Goal: Information Seeking & Learning: Learn about a topic

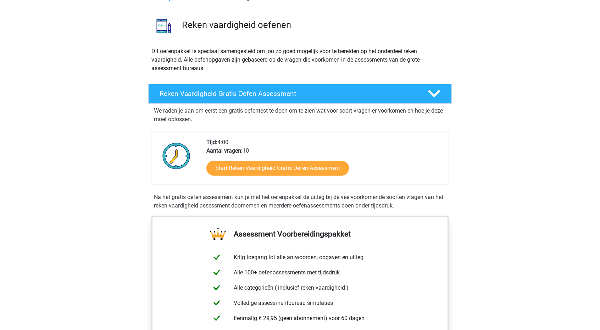
scroll to position [106, 0]
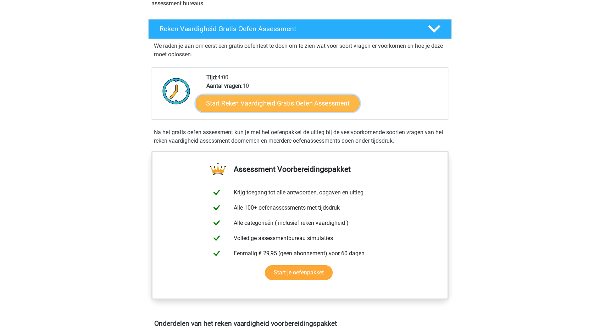
click at [258, 101] on link "Start Reken Vaardigheid Gratis Oefen Assessment" at bounding box center [278, 103] width 164 height 17
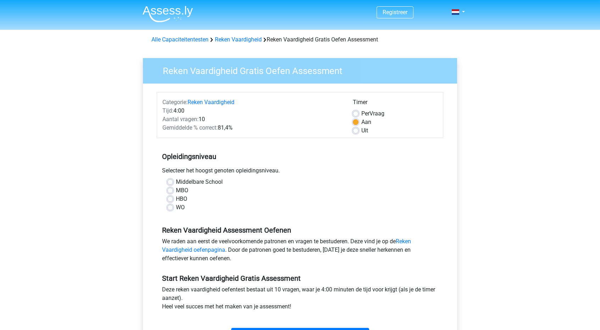
click at [181, 182] on label "Middelbare School" at bounding box center [199, 182] width 47 height 9
click at [173, 182] on input "Middelbare School" at bounding box center [170, 181] width 6 height 7
radio input "true"
click at [176, 199] on label "HBO" at bounding box center [181, 199] width 11 height 9
click at [169, 199] on input "HBO" at bounding box center [170, 198] width 6 height 7
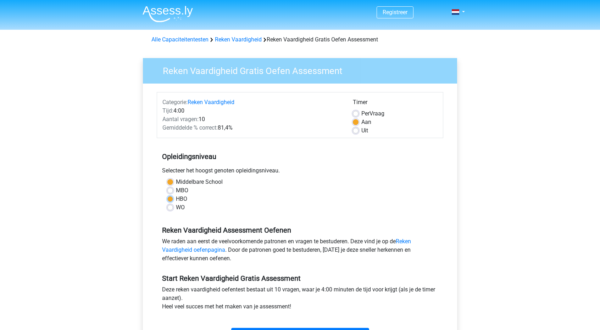
radio input "true"
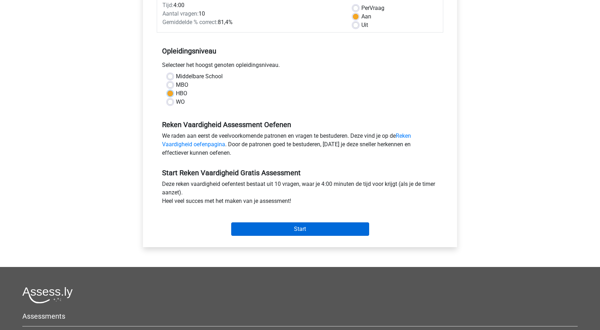
scroll to position [106, 0]
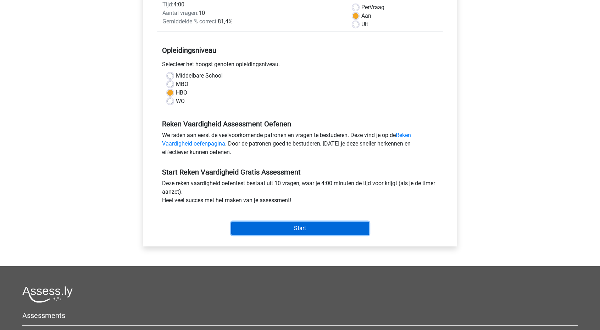
click at [278, 224] on input "Start" at bounding box center [300, 228] width 138 height 13
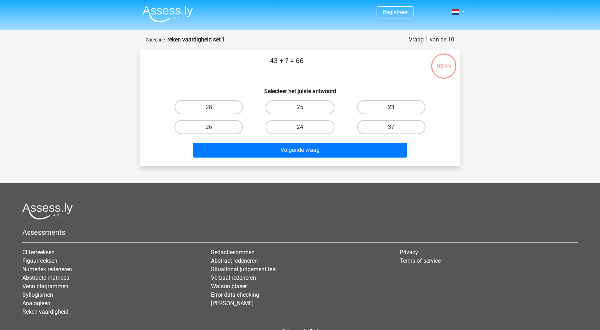
click at [373, 104] on label "23" at bounding box center [391, 107] width 68 height 14
click at [391, 107] on input "23" at bounding box center [393, 109] width 5 height 5
radio input "true"
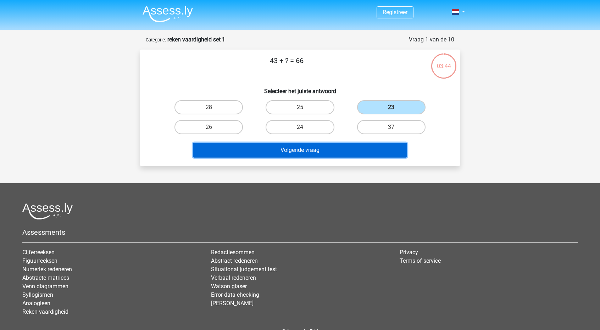
click at [344, 146] on button "Volgende vraag" at bounding box center [300, 150] width 214 height 15
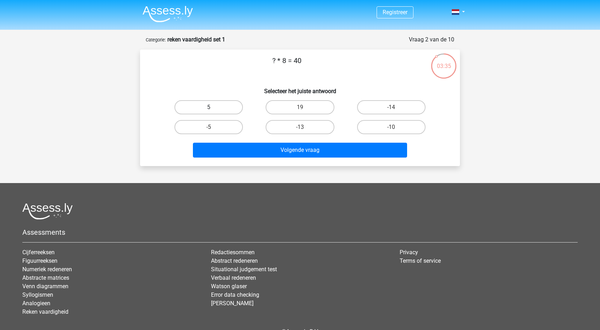
click at [224, 108] on label "5" at bounding box center [208, 107] width 68 height 14
click at [213, 108] on input "5" at bounding box center [211, 109] width 5 height 5
radio input "true"
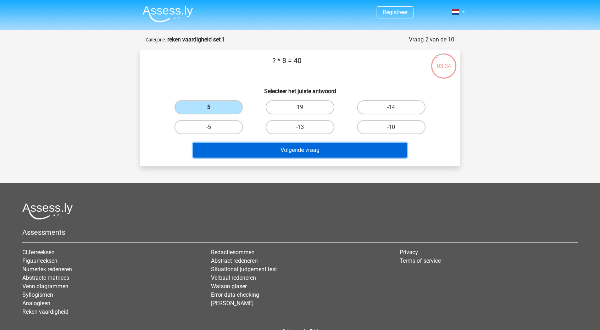
click at [316, 152] on button "Volgende vraag" at bounding box center [300, 150] width 214 height 15
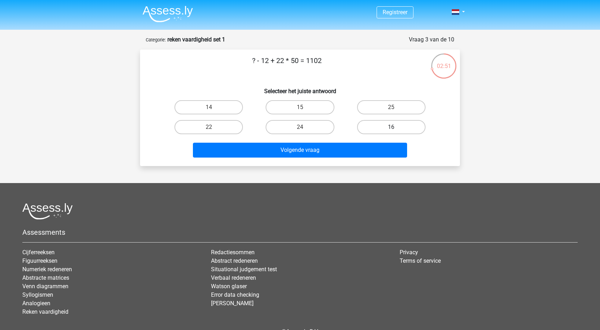
click at [409, 129] on label "16" at bounding box center [391, 127] width 68 height 14
click at [396, 129] on input "16" at bounding box center [393, 129] width 5 height 5
radio input "true"
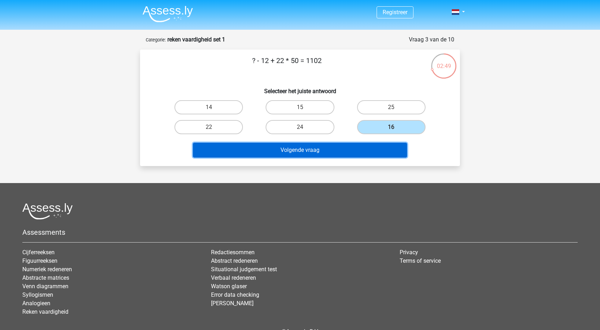
click at [358, 154] on button "Volgende vraag" at bounding box center [300, 150] width 214 height 15
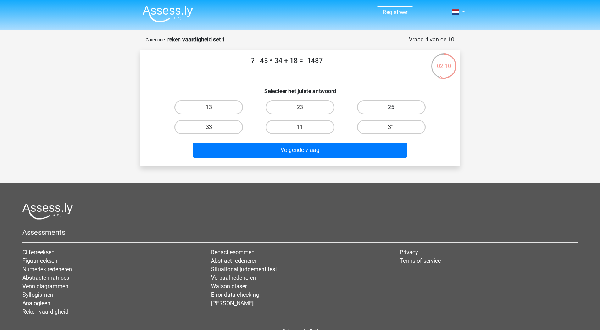
click at [388, 109] on label "25" at bounding box center [391, 107] width 68 height 14
click at [391, 109] on input "25" at bounding box center [393, 109] width 5 height 5
radio input "true"
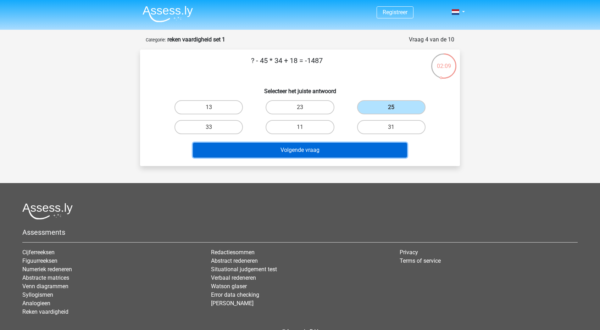
click at [356, 151] on button "Volgende vraag" at bounding box center [300, 150] width 214 height 15
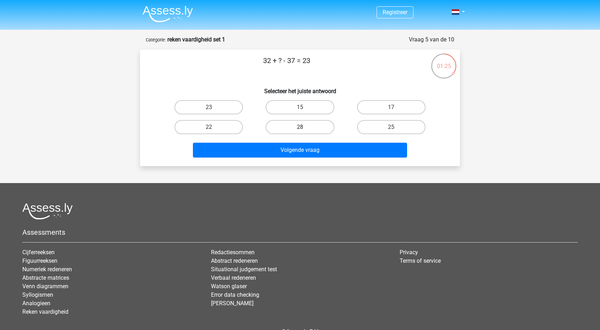
click at [293, 133] on label "28" at bounding box center [300, 127] width 68 height 14
click at [300, 132] on input "28" at bounding box center [302, 129] width 5 height 5
radio input "true"
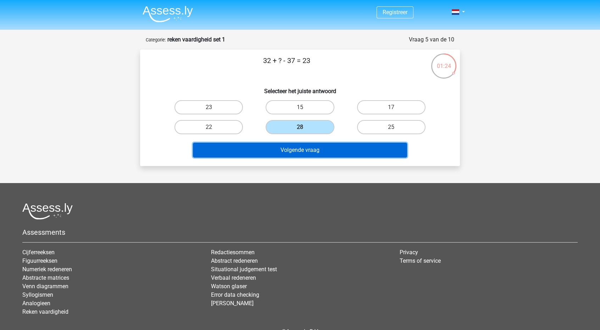
click at [298, 149] on button "Volgende vraag" at bounding box center [300, 150] width 214 height 15
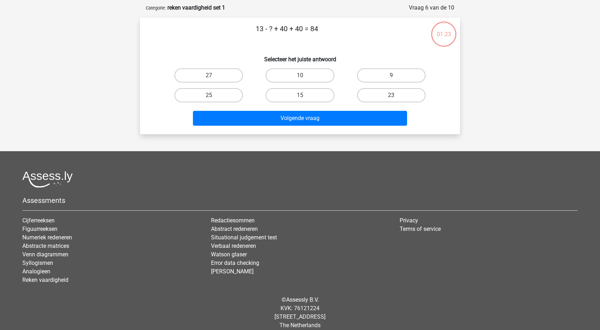
scroll to position [35, 0]
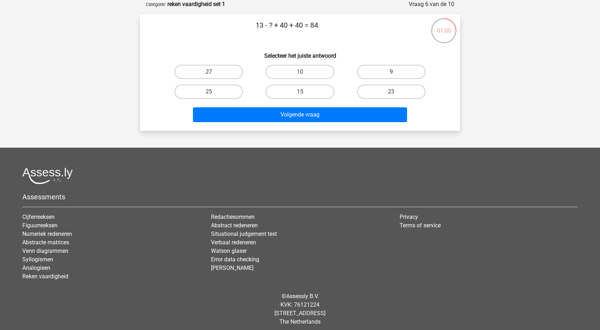
click at [374, 66] on label "9" at bounding box center [391, 72] width 68 height 14
click at [391, 72] on input "9" at bounding box center [393, 74] width 5 height 5
radio input "true"
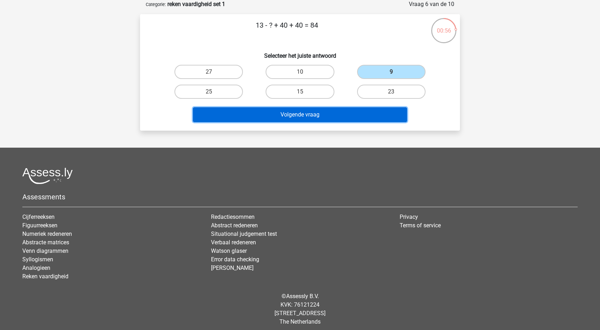
click at [315, 112] on button "Volgende vraag" at bounding box center [300, 114] width 214 height 15
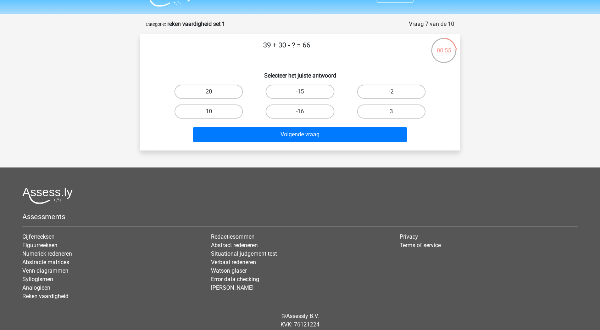
scroll to position [0, 0]
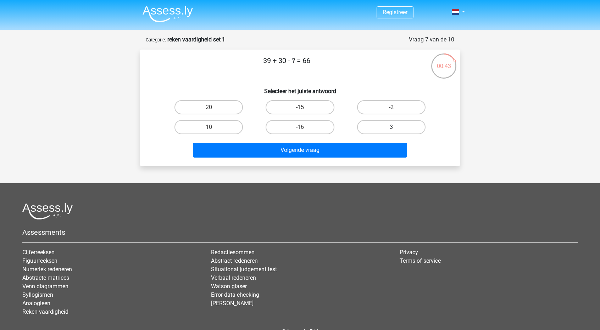
click at [396, 124] on label "3" at bounding box center [391, 127] width 68 height 14
click at [396, 127] on input "3" at bounding box center [393, 129] width 5 height 5
radio input "true"
click at [376, 165] on div "39 + 30 - ? = 66 Selecteer het juiste antwoord 20 -15 -2 10" at bounding box center [300, 108] width 320 height 117
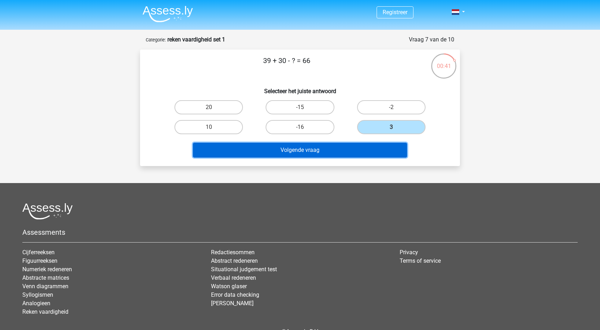
click at [373, 156] on button "Volgende vraag" at bounding box center [300, 150] width 214 height 15
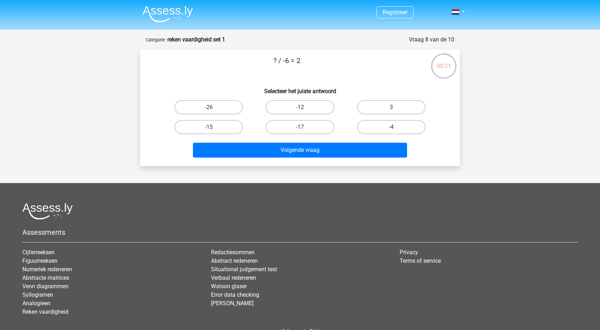
click at [311, 100] on label "-12" at bounding box center [300, 107] width 68 height 14
click at [305, 107] on input "-12" at bounding box center [302, 109] width 5 height 5
radio input "true"
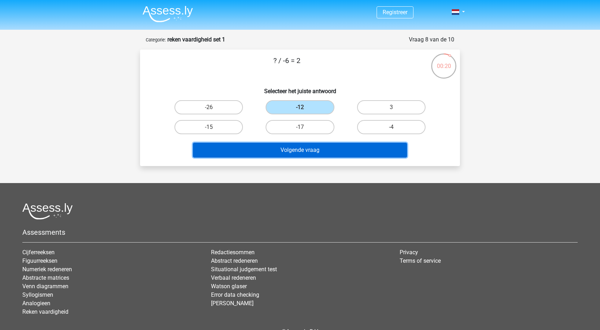
click at [334, 149] on button "Volgende vraag" at bounding box center [300, 150] width 214 height 15
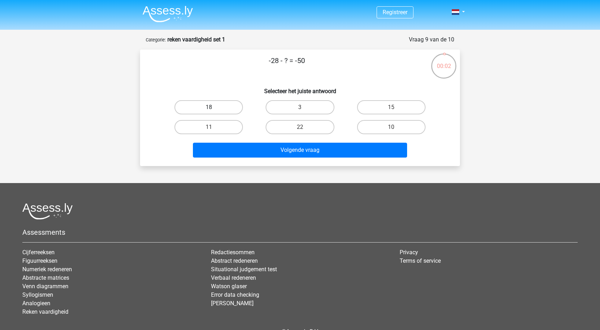
click at [222, 110] on label "18" at bounding box center [208, 107] width 68 height 14
click at [213, 110] on input "18" at bounding box center [211, 109] width 5 height 5
radio input "true"
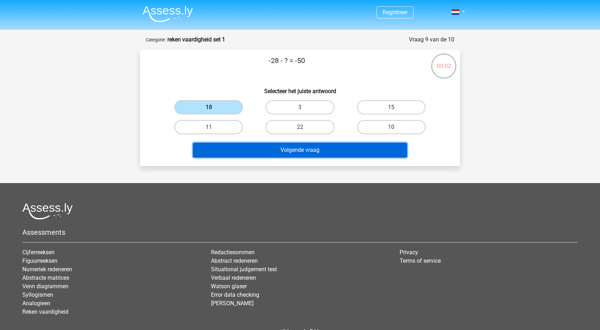
click at [318, 151] on button "Volgende vraag" at bounding box center [300, 150] width 214 height 15
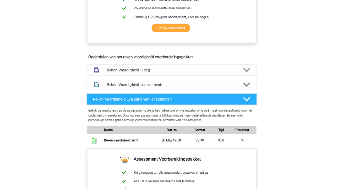
scroll to position [328, 0]
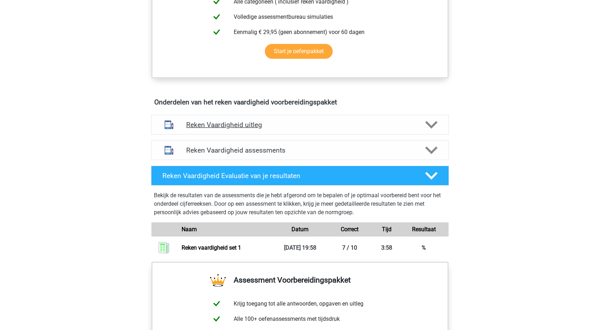
click at [380, 121] on h4 "Reken Vaardigheid uitleg" at bounding box center [300, 125] width 228 height 8
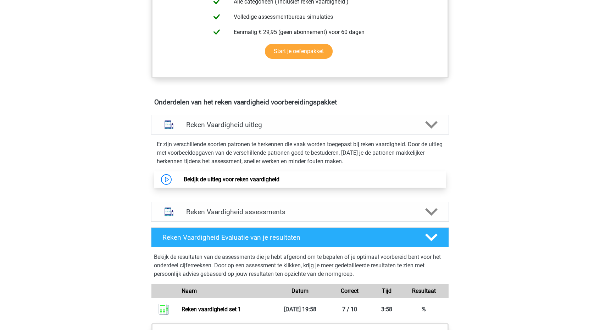
click at [255, 183] on link "Bekijk de uitleg voor reken vaardigheid" at bounding box center [232, 179] width 96 height 7
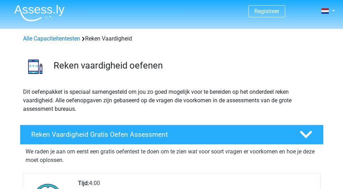
scroll to position [0, 0]
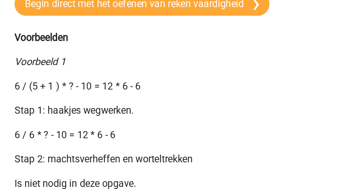
scroll to position [661, 0]
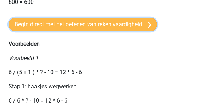
click at [64, 31] on link "Begin direct met het oefenen van reken vaardigheid" at bounding box center [83, 24] width 149 height 13
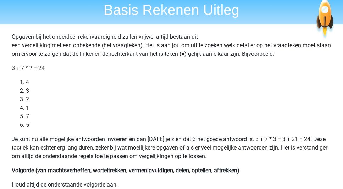
scroll to position [0, 0]
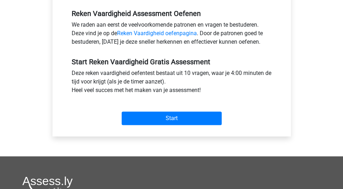
scroll to position [224, 0]
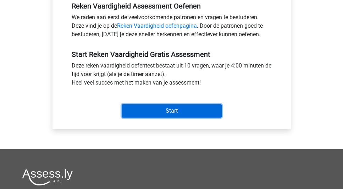
click at [156, 110] on input "Start" at bounding box center [172, 110] width 100 height 13
click at [199, 110] on input "Start" at bounding box center [172, 110] width 100 height 13
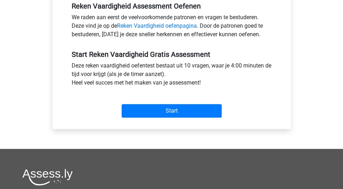
click at [186, 100] on div "Start" at bounding box center [171, 105] width 211 height 25
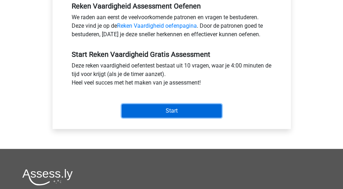
click at [192, 107] on input "Start" at bounding box center [172, 110] width 100 height 13
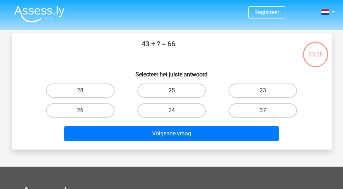
click at [250, 91] on label "23" at bounding box center [262, 90] width 68 height 14
click at [263, 91] on input "23" at bounding box center [265, 92] width 5 height 5
radio input "true"
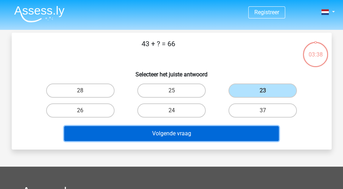
click at [241, 137] on button "Volgende vraag" at bounding box center [171, 133] width 214 height 15
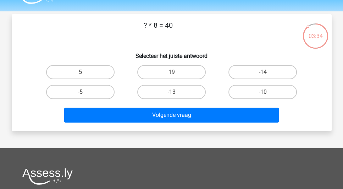
scroll to position [12, 0]
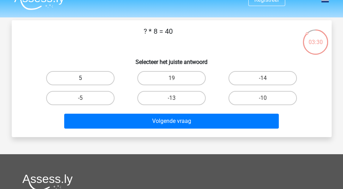
click at [89, 73] on label "5" at bounding box center [80, 78] width 68 height 14
click at [85, 78] on input "5" at bounding box center [82, 80] width 5 height 5
radio input "true"
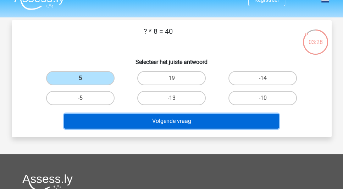
click at [221, 126] on button "Volgende vraag" at bounding box center [171, 120] width 214 height 15
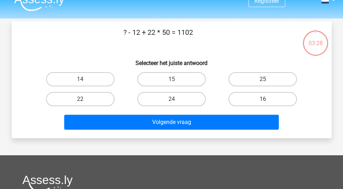
scroll to position [0, 0]
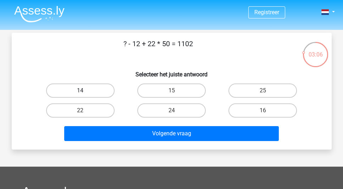
click at [104, 87] on label "14" at bounding box center [80, 90] width 68 height 14
click at [85, 90] on input "14" at bounding box center [82, 92] width 5 height 5
radio input "true"
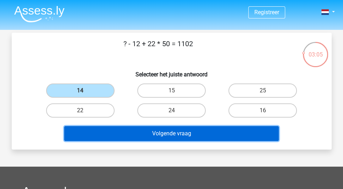
click at [178, 132] on button "Volgende vraag" at bounding box center [171, 133] width 214 height 15
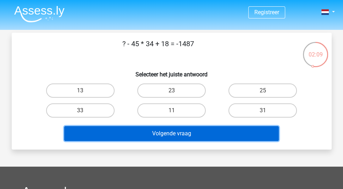
click at [197, 134] on button "Volgende vraag" at bounding box center [171, 133] width 214 height 15
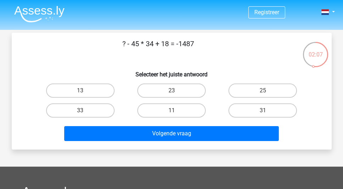
click at [80, 78] on div "? - 45 * 34 + 18 = -1487 Selecteer het juiste antwoord 13 23 25 33" at bounding box center [172, 90] width 314 height 105
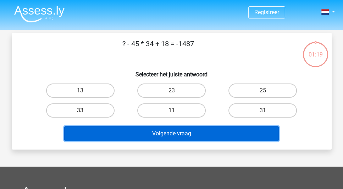
click at [166, 135] on button "Volgende vraag" at bounding box center [171, 133] width 214 height 15
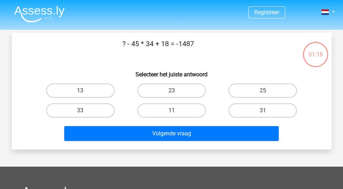
click at [72, 100] on div "13" at bounding box center [80, 90] width 91 height 20
click at [80, 110] on label "33" at bounding box center [80, 110] width 68 height 14
click at [80, 110] on input "33" at bounding box center [82, 112] width 5 height 5
radio input "true"
click at [109, 124] on div "Volgende vraag" at bounding box center [171, 131] width 297 height 23
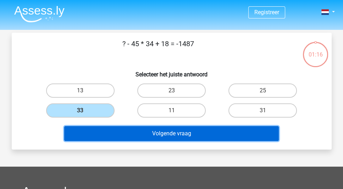
click at [125, 127] on button "Volgende vraag" at bounding box center [171, 133] width 214 height 15
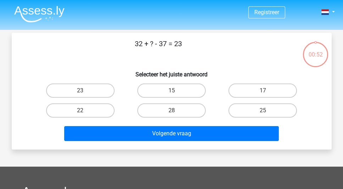
click at [44, 15] on img at bounding box center [39, 14] width 50 height 17
